Goal: Task Accomplishment & Management: Manage account settings

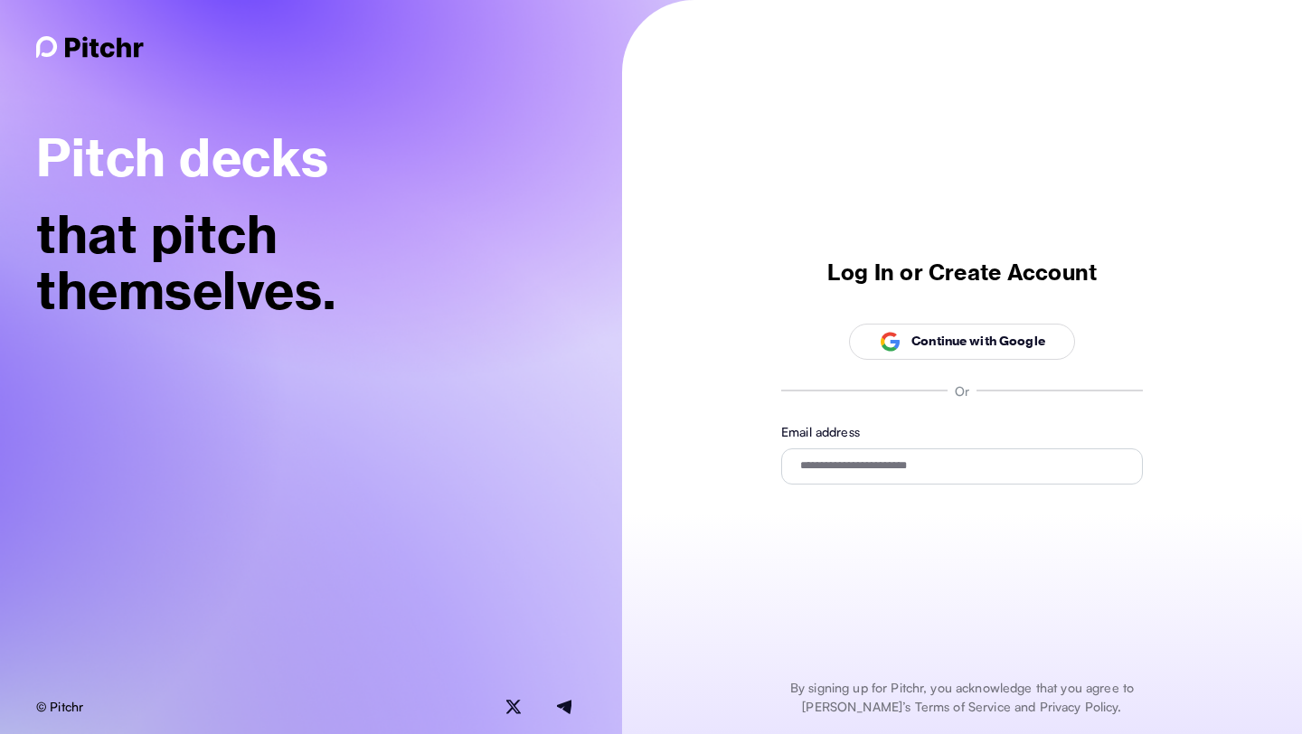
click at [946, 344] on p "Continue with Google" at bounding box center [978, 341] width 134 height 19
